Goal: Find specific page/section: Find specific page/section

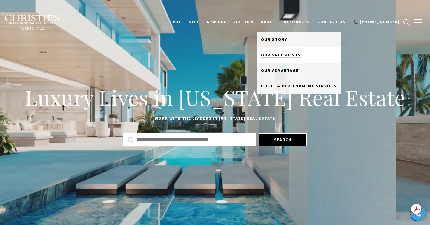
click at [285, 56] on span "Our Specialists" at bounding box center [281, 54] width 40 height 5
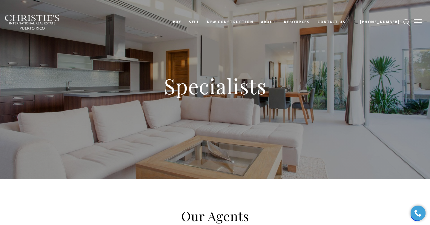
click at [50, 23] on img at bounding box center [32, 23] width 56 height 16
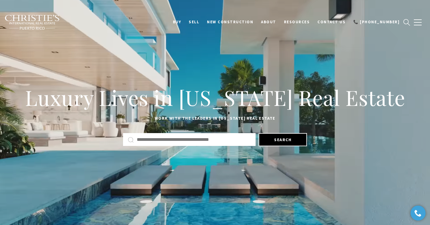
click at [301, 11] on div "BUY Search Homes Dorado Beach Rio Grande Humacao Coastal San Juan Guaynabo Puer…" at bounding box center [214, 22] width 421 height 22
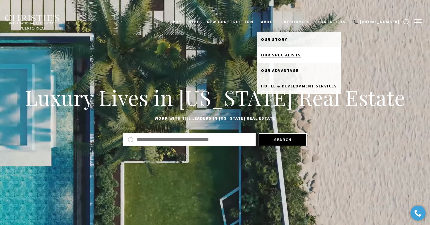
click at [289, 52] on span "Our Specialists" at bounding box center [281, 54] width 40 height 5
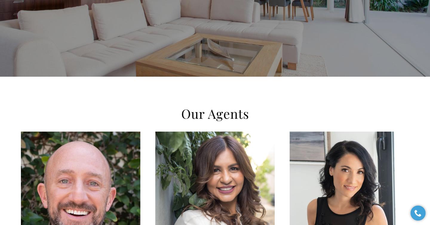
scroll to position [105, 0]
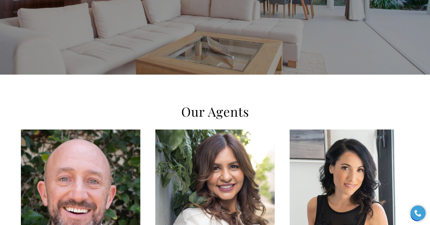
click at [334, 153] on div "LEARN MORE" at bounding box center [349, 207] width 119 height 155
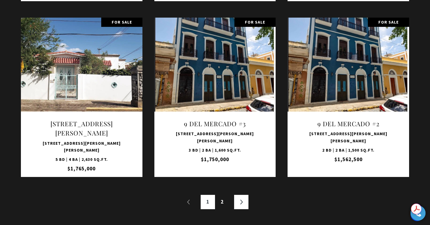
click at [242, 195] on link "»" at bounding box center [241, 202] width 14 height 14
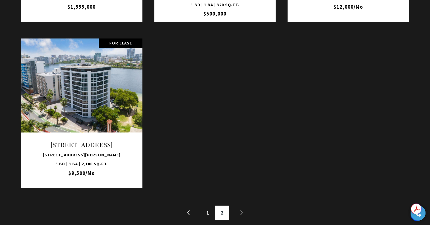
scroll to position [941, 0]
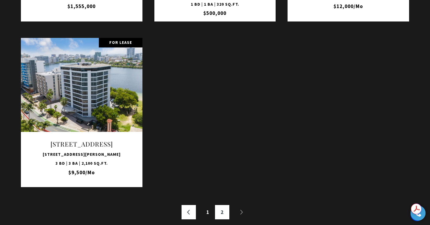
click at [191, 205] on link "«" at bounding box center [189, 212] width 14 height 14
